Goal: Task Accomplishment & Management: Manage account settings

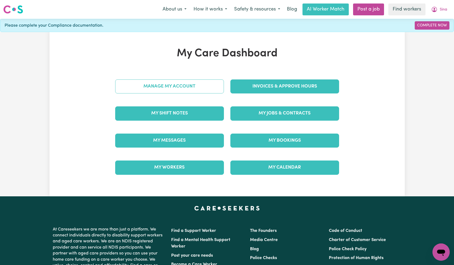
click at [201, 86] on link "Manage My Account" at bounding box center [169, 86] width 109 height 14
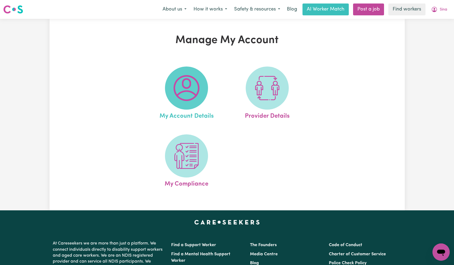
click at [202, 85] on span at bounding box center [186, 88] width 43 height 43
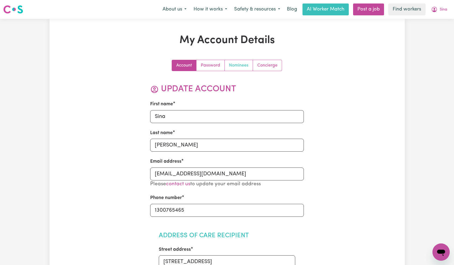
click at [237, 68] on link "Nominees" at bounding box center [239, 65] width 28 height 11
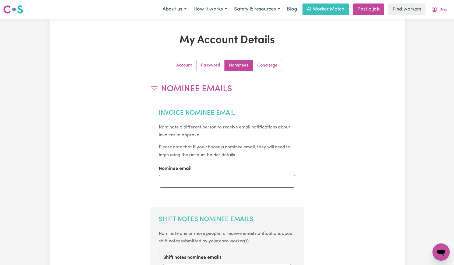
scroll to position [121, 0]
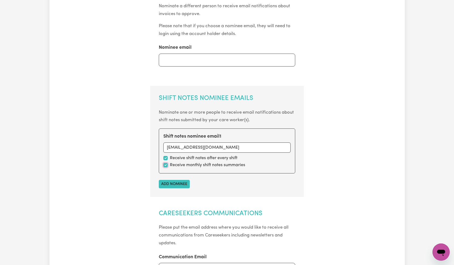
click at [167, 163] on input "checkbox" at bounding box center [166, 165] width 4 height 4
checkbox input "false"
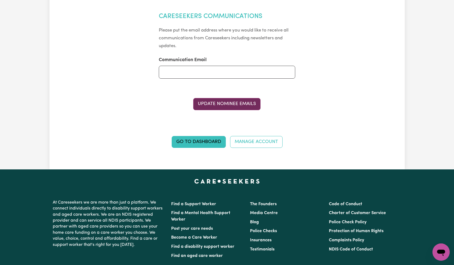
click at [232, 106] on button "Update Nominee Emails" at bounding box center [226, 104] width 67 height 12
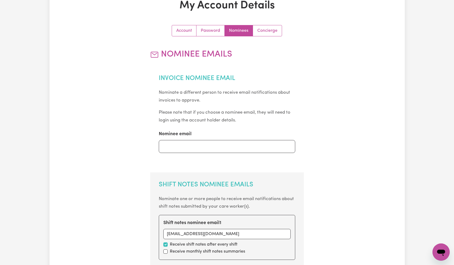
scroll to position [0, 0]
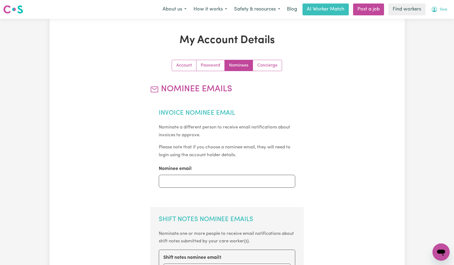
click at [450, 7] on button "Sina" at bounding box center [439, 9] width 23 height 11
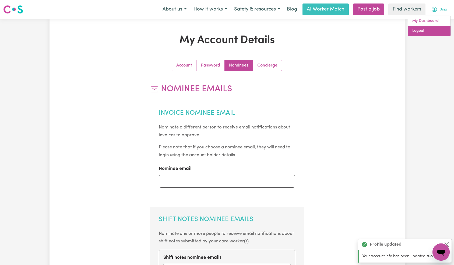
click at [432, 32] on link "Logout" at bounding box center [429, 31] width 43 height 10
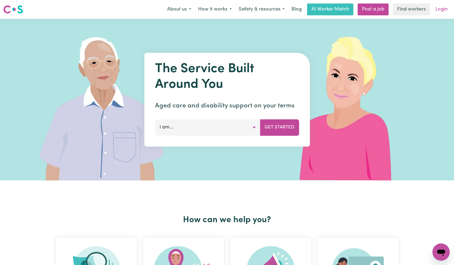
click at [440, 9] on link "Login" at bounding box center [442, 10] width 19 height 12
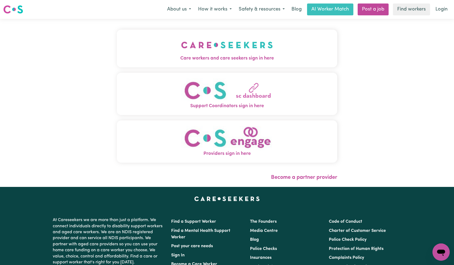
click at [181, 38] on img "Care workers and care seekers sign in here" at bounding box center [227, 45] width 92 height 20
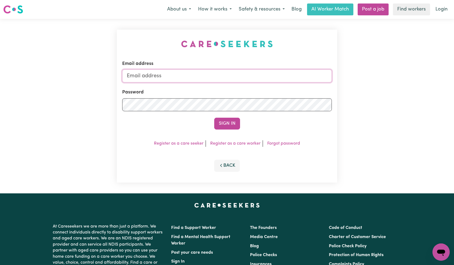
click at [234, 82] on input "Email address" at bounding box center [227, 75] width 210 height 13
paste input "[EMAIL_ADDRESS][DOMAIN_NAME]"
type input "[EMAIL_ADDRESS][DOMAIN_NAME]"
click at [225, 117] on form "Email address [EMAIL_ADDRESS][DOMAIN_NAME] Password Sign In" at bounding box center [227, 94] width 210 height 69
click at [226, 124] on button "Sign In" at bounding box center [227, 124] width 26 height 12
